Goal: Transaction & Acquisition: Book appointment/travel/reservation

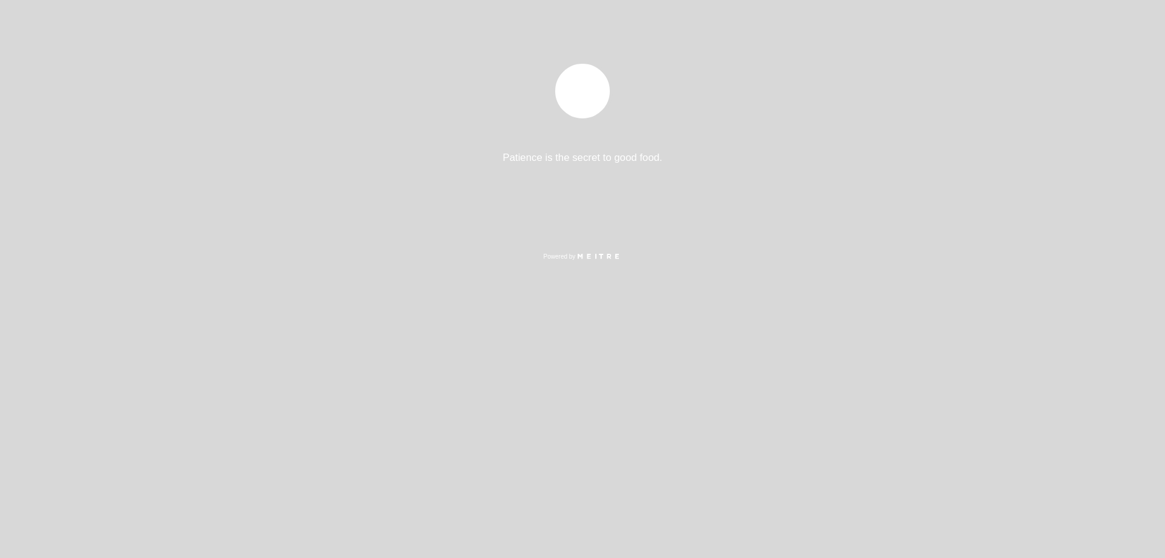
select select "pt"
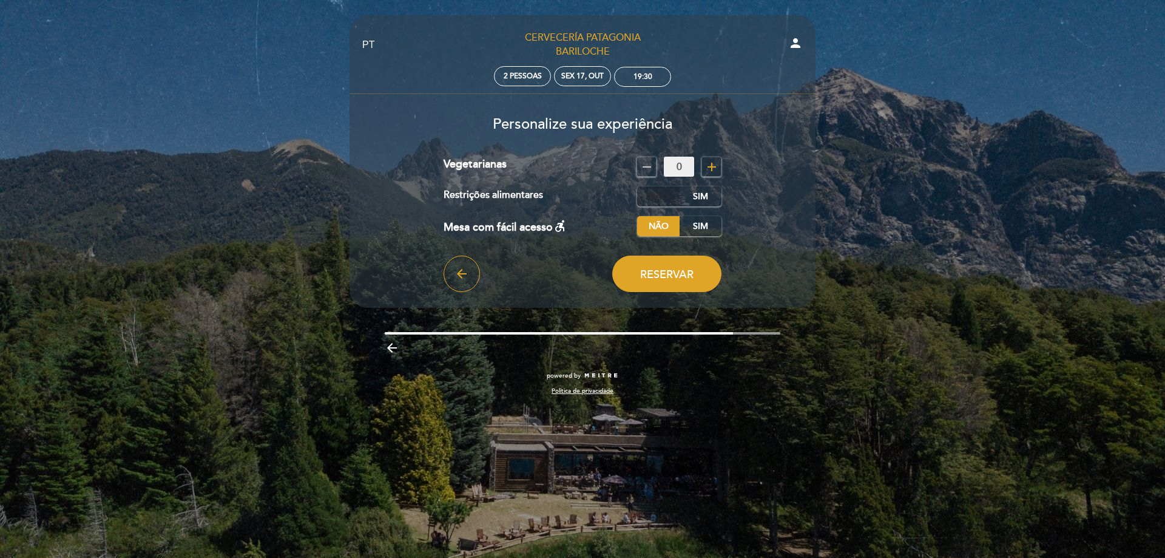
click at [664, 200] on label "Não" at bounding box center [658, 196] width 42 height 20
click at [681, 282] on button "Reservar" at bounding box center [666, 273] width 109 height 36
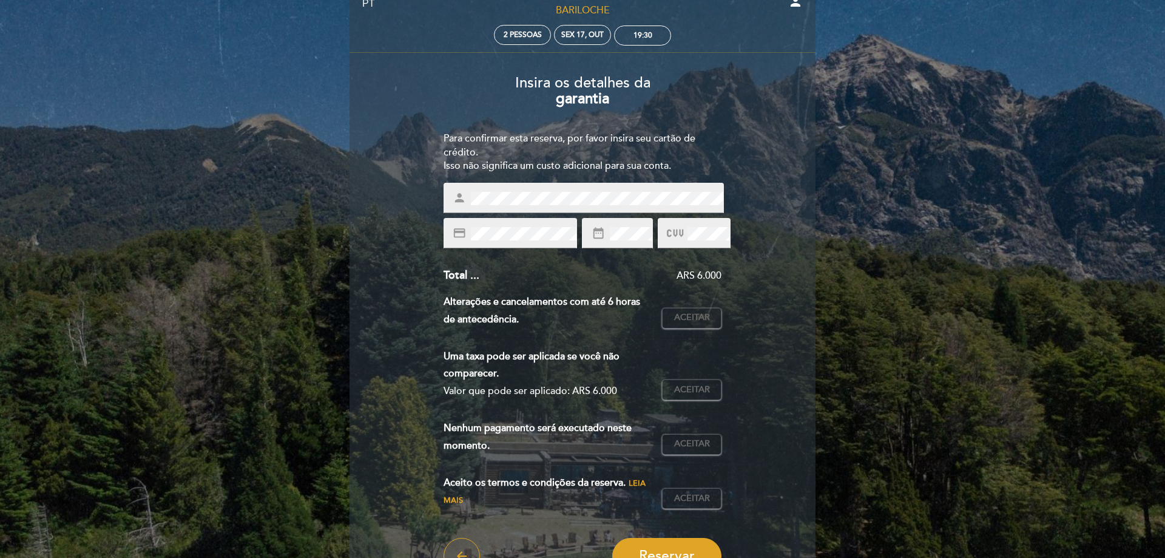
scroll to position [62, 0]
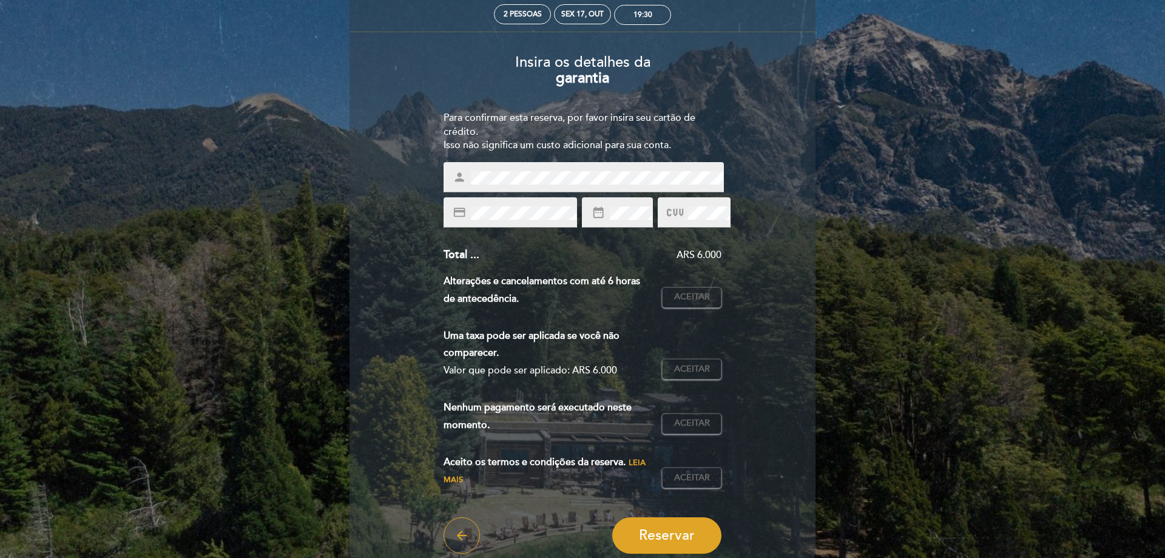
click at [690, 201] on div at bounding box center [694, 212] width 73 height 30
click at [703, 296] on span "Aceitar" at bounding box center [692, 297] width 36 height 13
click at [678, 367] on span "Aceitar" at bounding box center [692, 369] width 36 height 13
click at [684, 421] on span "Aceitar" at bounding box center [692, 423] width 36 height 13
click at [701, 476] on span "Aceitar" at bounding box center [692, 477] width 36 height 13
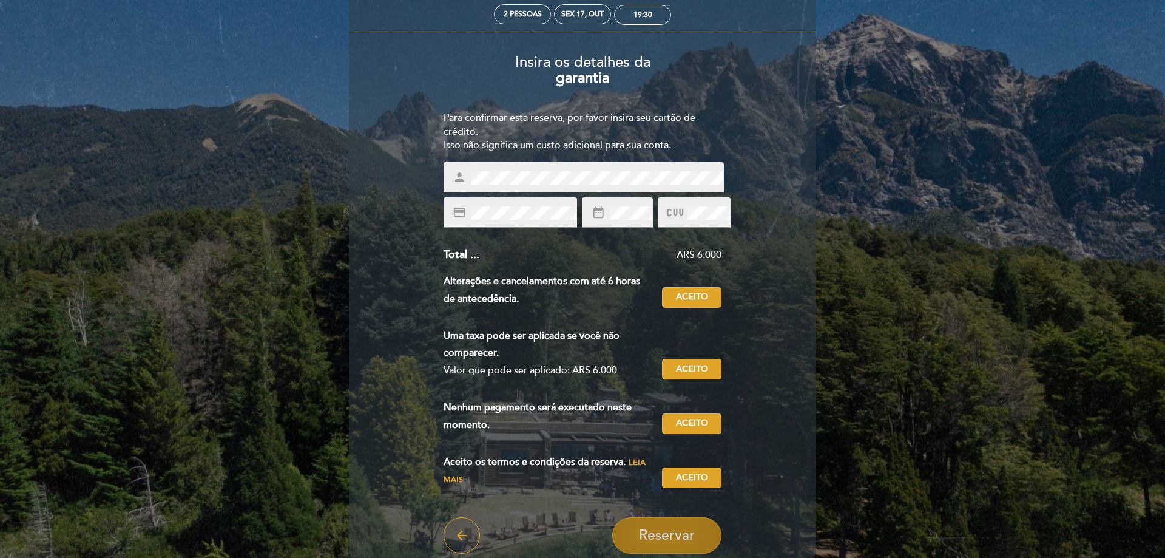
click at [695, 541] on button "Reservar" at bounding box center [666, 535] width 109 height 36
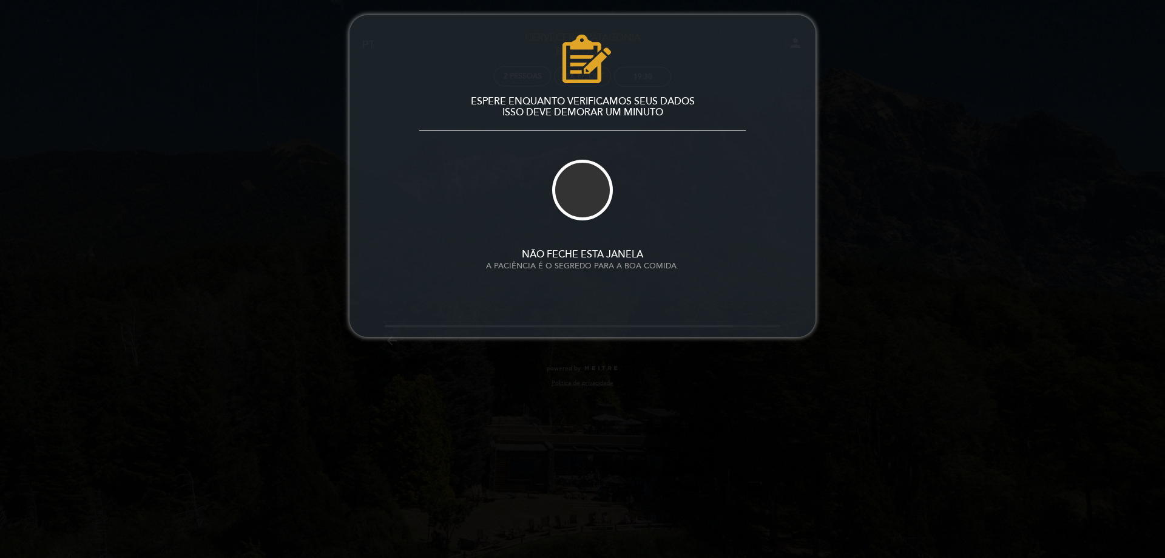
scroll to position [0, 0]
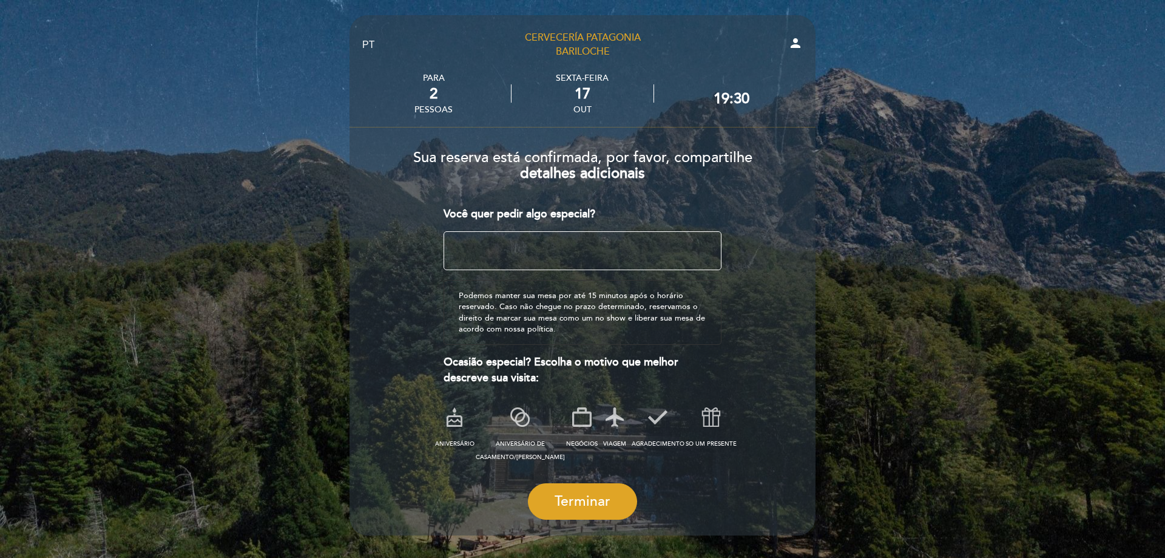
click at [567, 246] on textarea at bounding box center [582, 250] width 278 height 39
type textarea "mesa con vista"
click at [606, 508] on span "Terminar" at bounding box center [583, 501] width 56 height 17
